Goal: Task Accomplishment & Management: Manage account settings

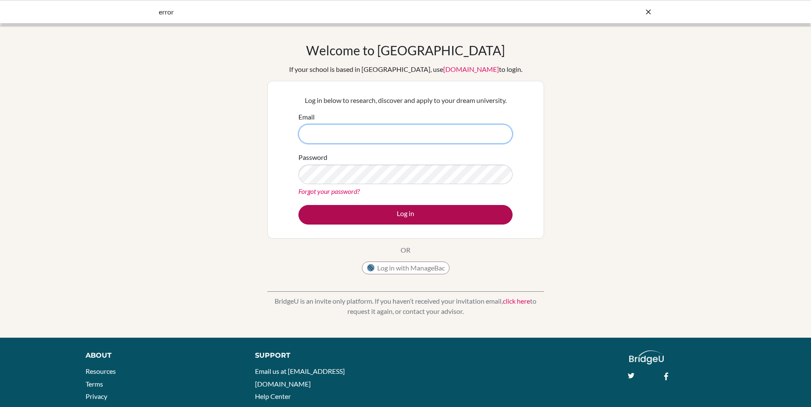
type input "[EMAIL_ADDRESS][DOMAIN_NAME]"
click at [460, 216] on button "Log in" at bounding box center [405, 215] width 214 height 20
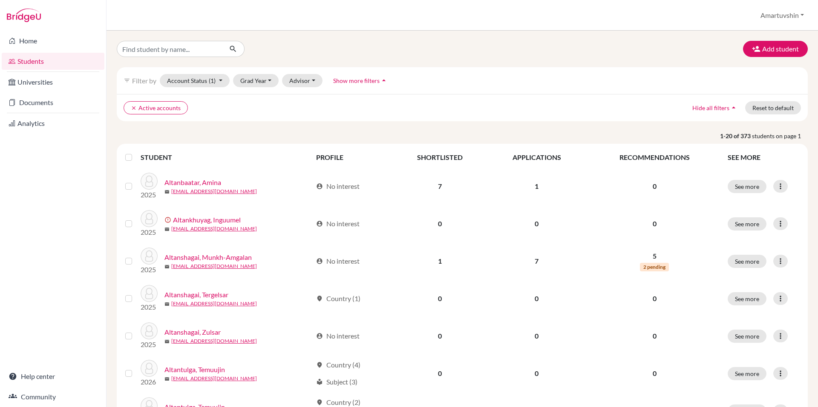
click at [656, 43] on div "Add student" at bounding box center [461, 49] width 703 height 16
click at [630, 34] on div "Add student filter_list Filter by Account Status (1) Active accounts done Archi…" at bounding box center [461, 219] width 711 height 377
click at [526, 54] on div "Add student" at bounding box center [461, 49] width 703 height 16
click at [525, 53] on div "Add student" at bounding box center [461, 49] width 703 height 16
